Goal: Obtain resource: Obtain resource

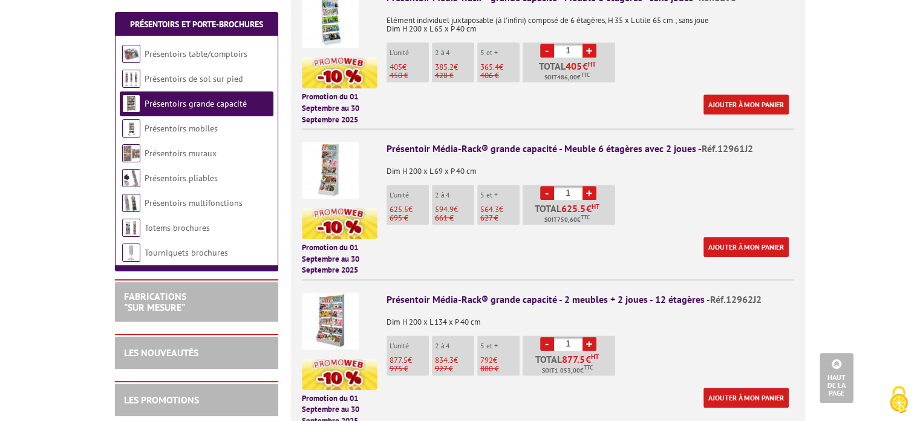
scroll to position [604, 0]
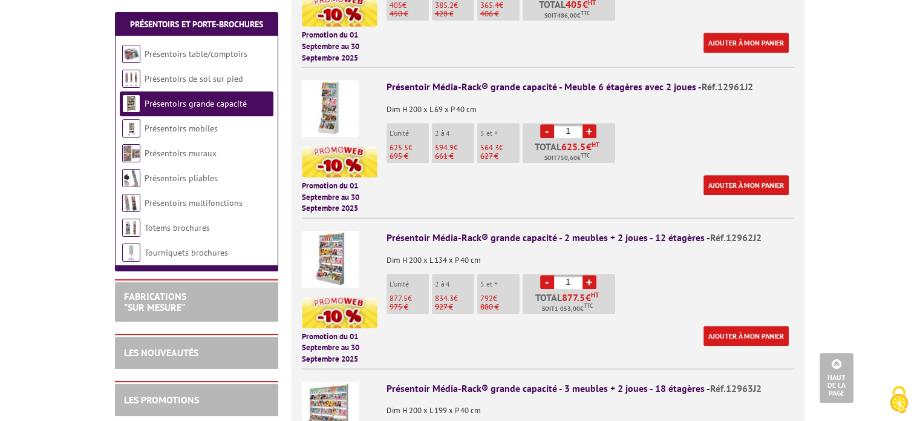
click at [344, 237] on img at bounding box center [330, 259] width 57 height 57
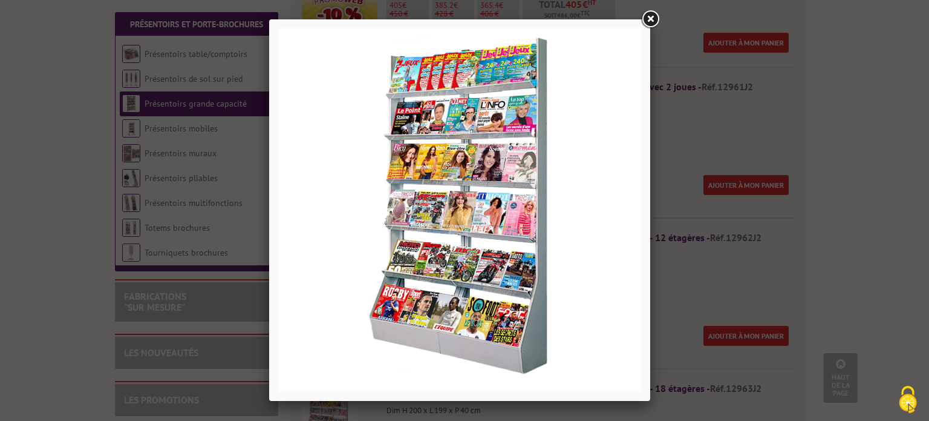
click at [651, 19] on link at bounding box center [651, 19] width 22 height 22
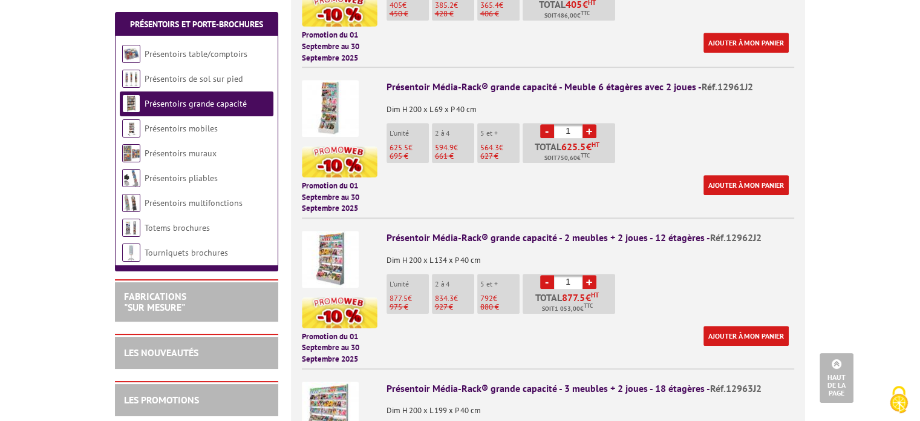
click at [344, 269] on img at bounding box center [330, 259] width 57 height 57
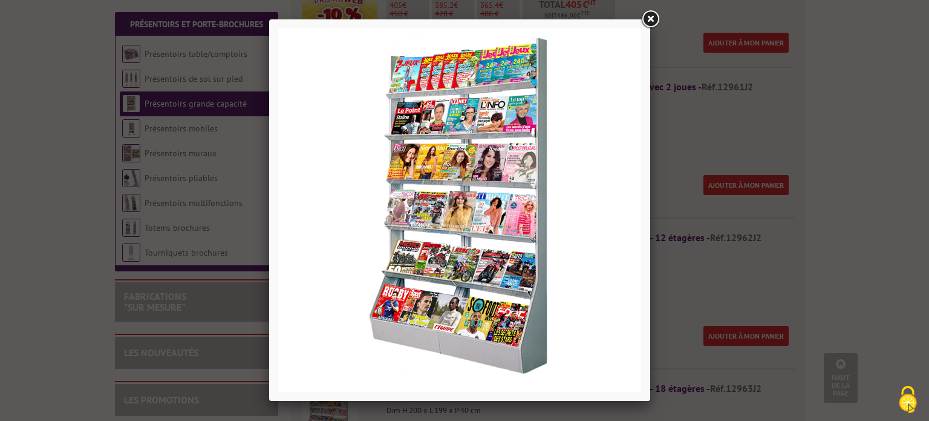
click at [653, 23] on link at bounding box center [651, 19] width 22 height 22
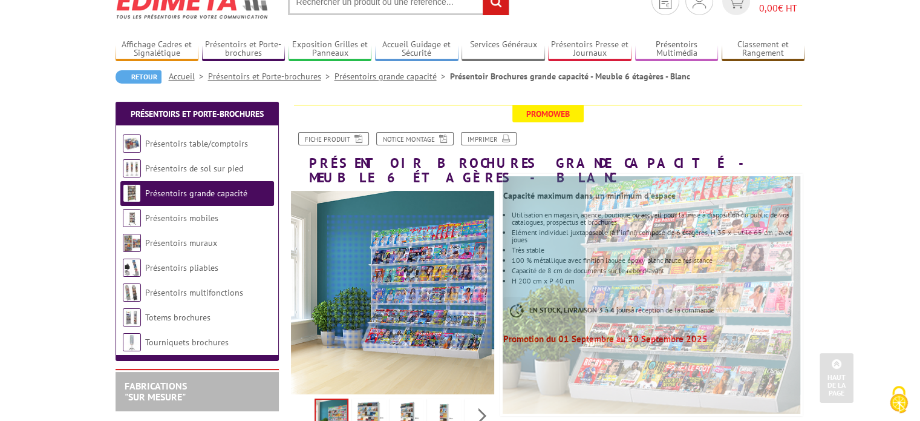
scroll to position [54, 0]
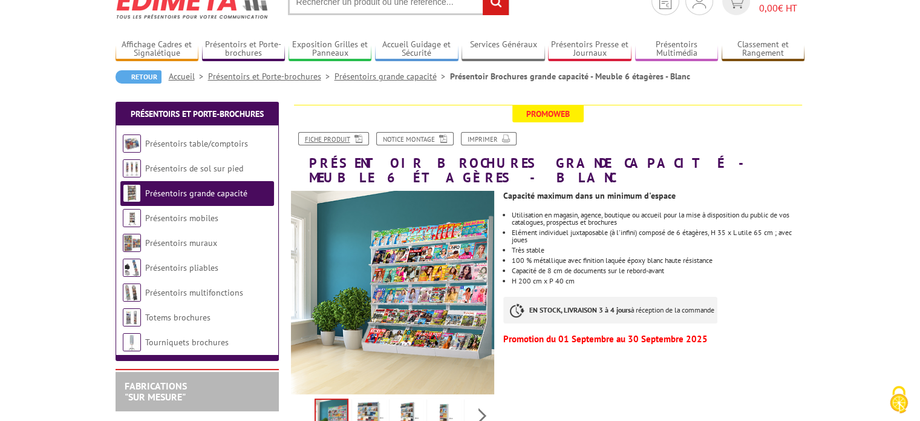
click at [350, 136] on icon at bounding box center [356, 138] width 12 height 10
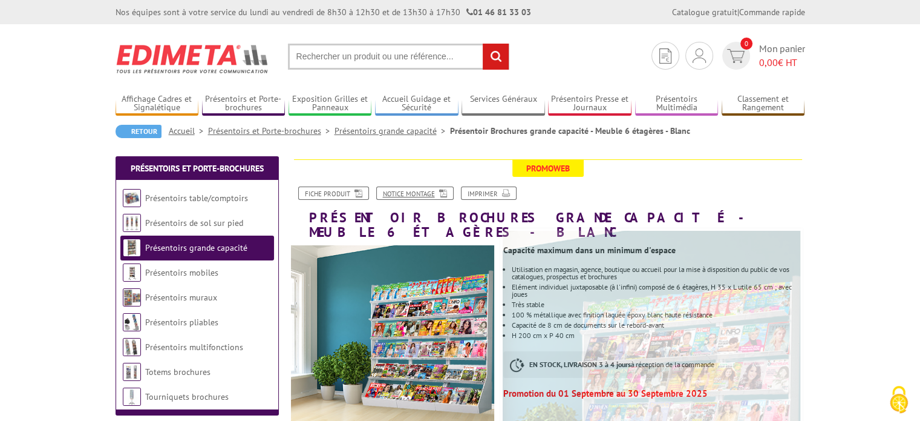
click at [402, 189] on link "Notice Montage" at bounding box center [414, 192] width 77 height 13
